Goal: Task Accomplishment & Management: Manage account settings

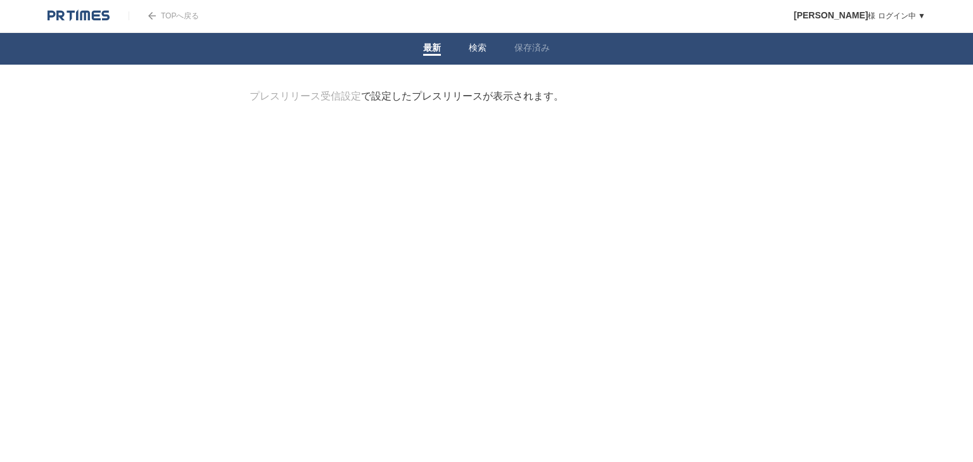
click at [482, 55] on span at bounding box center [478, 55] width 18 height 2
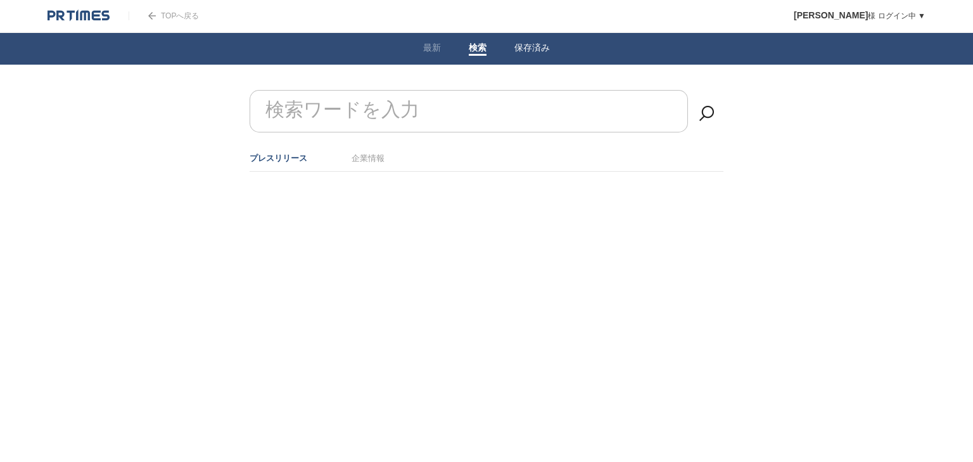
click at [538, 53] on link "保存済み" at bounding box center [532, 48] width 35 height 13
click at [161, 18] on link "TOPへ戻る" at bounding box center [164, 15] width 70 height 9
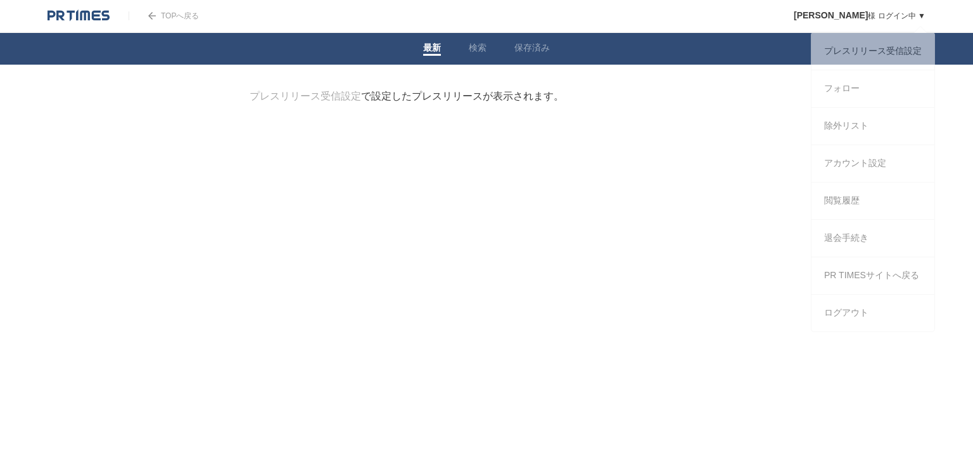
click at [902, 25] on div "[PERSON_NAME] ログイン中 ▼ プレスリリース受信設定 フォロー 除外リスト アカウント設定 閲覧履歴 退会手続き PR TIMESサイトへ戻る …" at bounding box center [850, 16] width 151 height 32
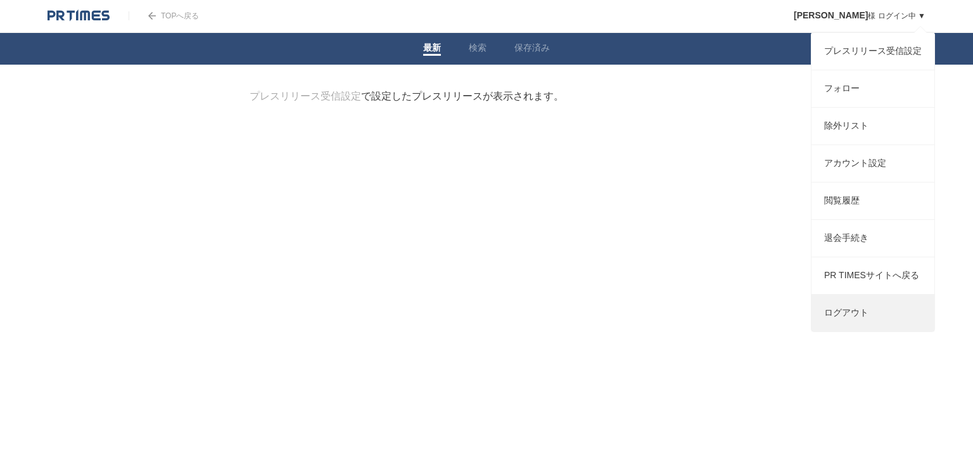
click at [844, 327] on link "ログアウト" at bounding box center [873, 313] width 123 height 37
